Goal: Information Seeking & Learning: Check status

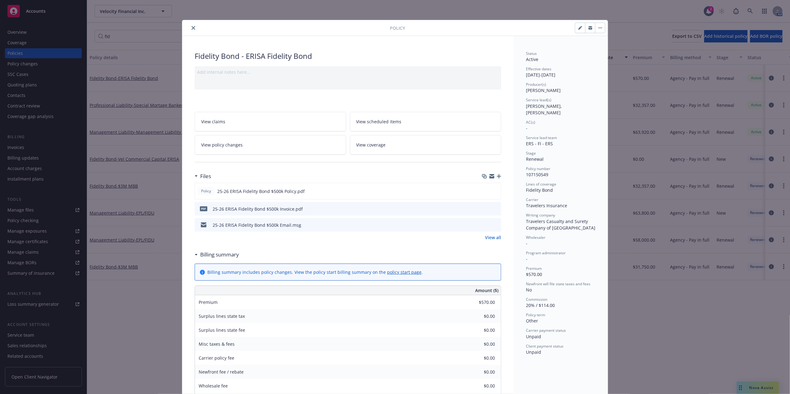
click at [192, 29] on icon "close" at bounding box center [194, 28] width 4 height 4
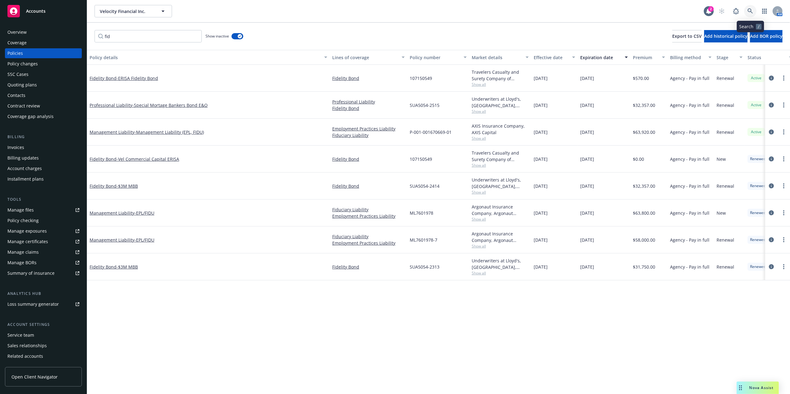
click at [752, 10] on icon at bounding box center [751, 11] width 6 height 6
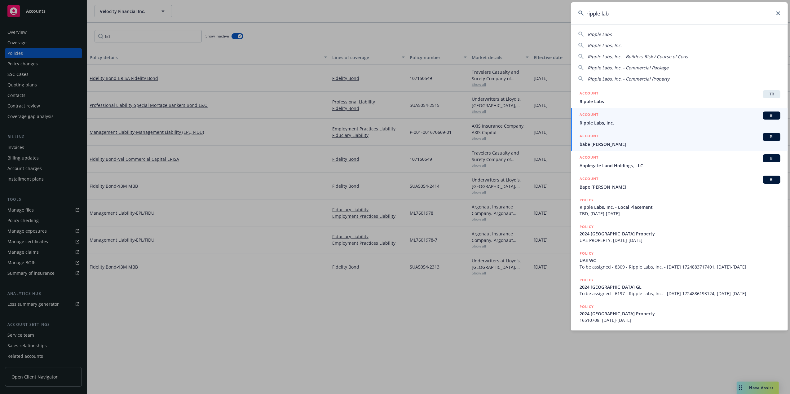
type input "ripple lab"
click at [601, 124] on span "Ripple Labs, Inc." at bounding box center [680, 123] width 201 height 7
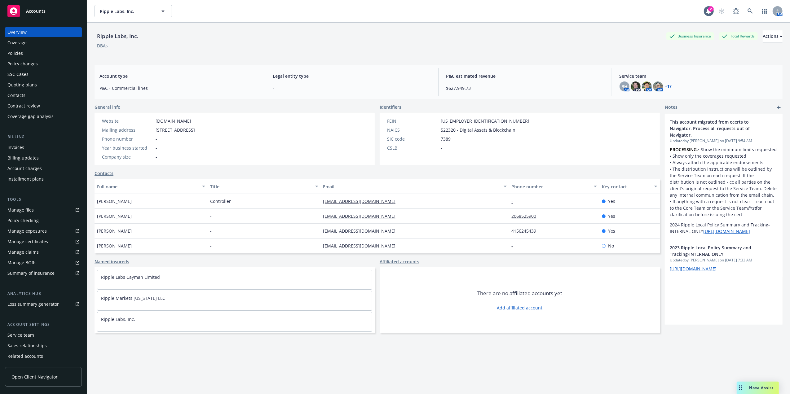
click at [48, 55] on div "Policies" at bounding box center [43, 53] width 72 height 10
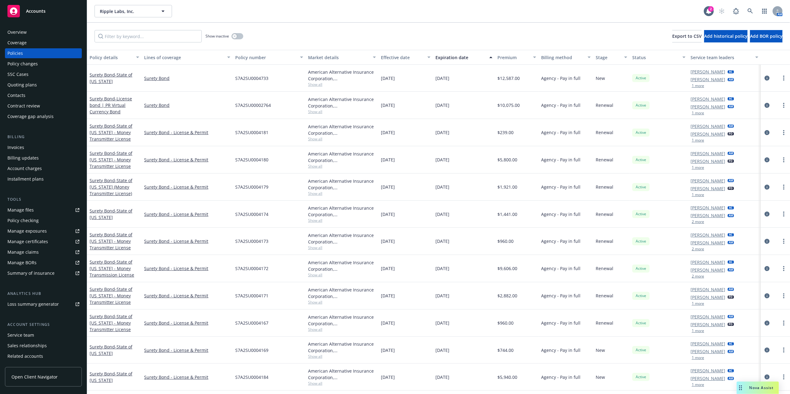
click at [22, 148] on div "Invoices" at bounding box center [15, 148] width 17 height 10
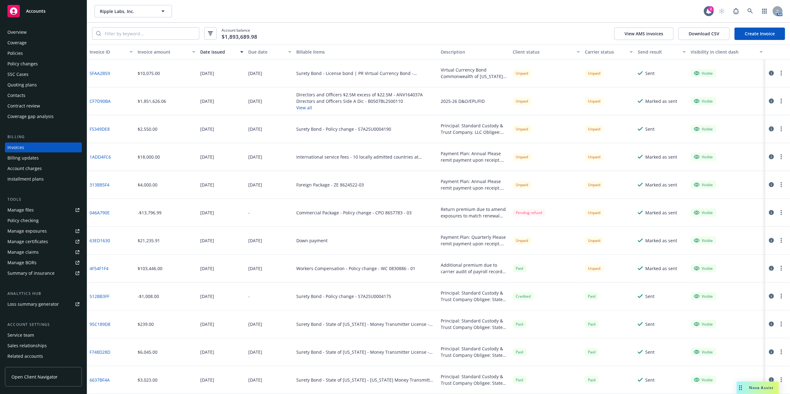
click at [375, 74] on div "Surety Bond - License bond | PR Virtual Currency Bond - S7A2SU00002764" at bounding box center [366, 73] width 140 height 7
click at [376, 74] on div "Surety Bond - License bond | PR Virtual Currency Bond - S7A2SU00002764" at bounding box center [366, 73] width 140 height 7
click at [354, 91] on div "Directors and Officers $2.5M excess of $22.5M - ANV164037A Directors and Office…" at bounding box center [366, 101] width 144 height 28
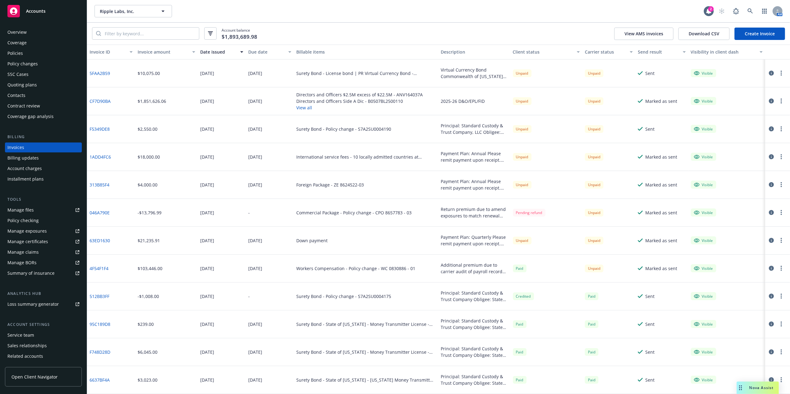
click at [296, 105] on button "View all" at bounding box center [359, 107] width 126 height 7
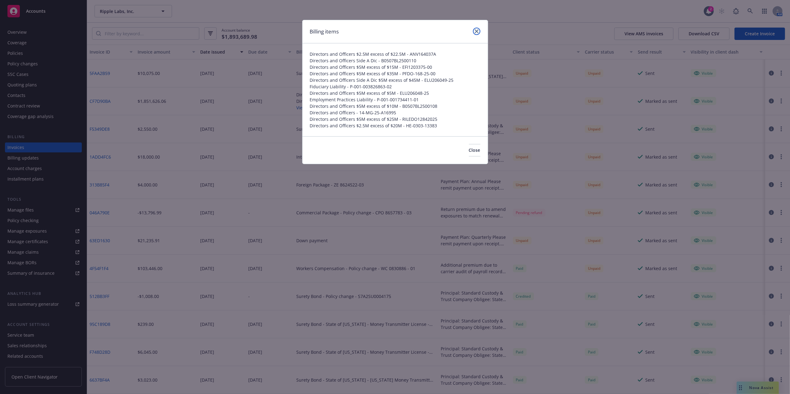
click at [478, 31] on icon "close" at bounding box center [477, 31] width 4 height 4
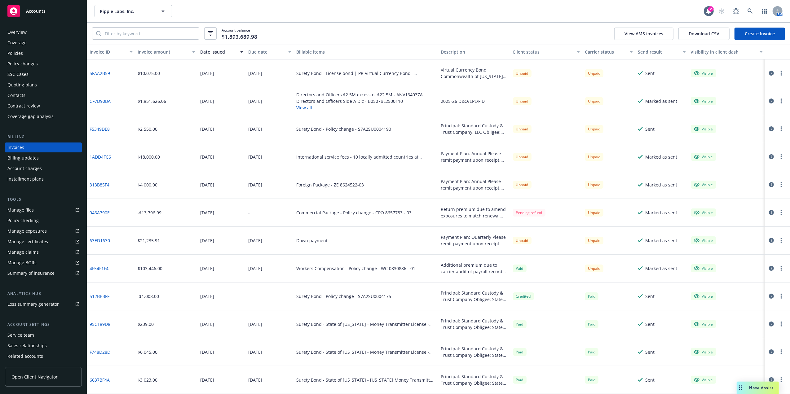
click at [193, 106] on div "$1,851,626.06" at bounding box center [166, 101] width 63 height 28
click at [200, 98] on div "[DATE]" at bounding box center [207, 101] width 14 height 7
click at [11, 50] on div "Policies" at bounding box center [15, 53] width 16 height 10
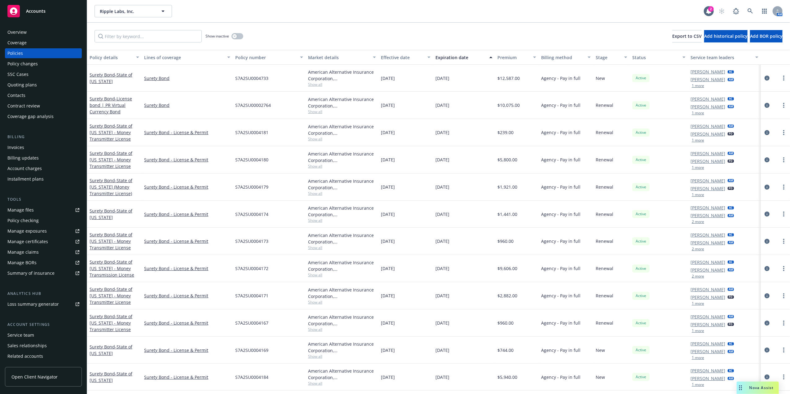
click at [251, 55] on div "Policy number" at bounding box center [265, 57] width 61 height 7
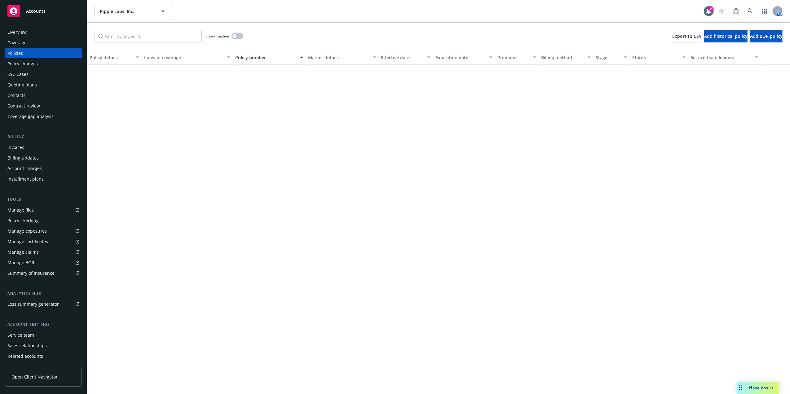
scroll to position [982, 0]
